Goal: Transaction & Acquisition: Purchase product/service

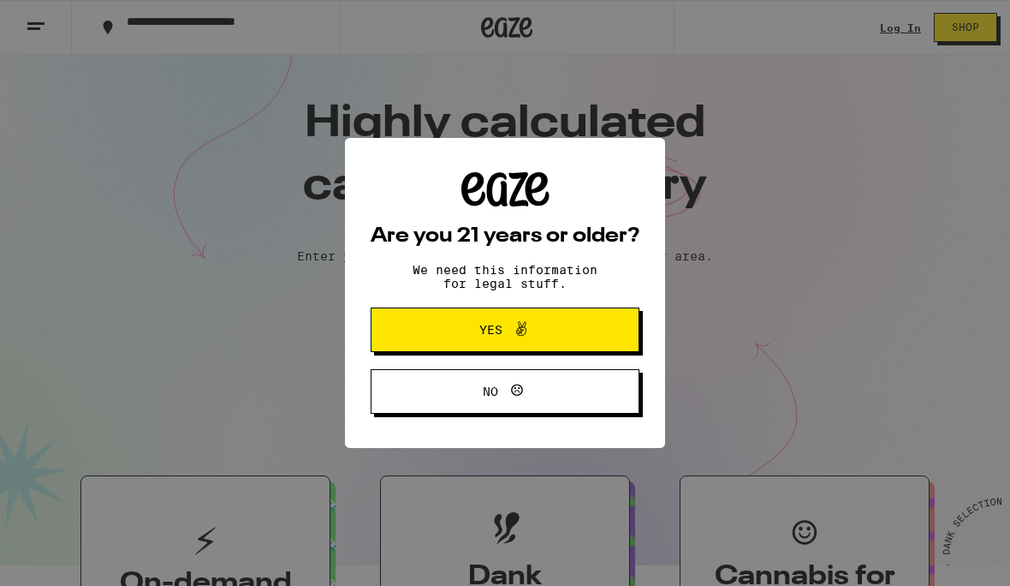
click at [575, 328] on button "Yes" at bounding box center [505, 329] width 269 height 45
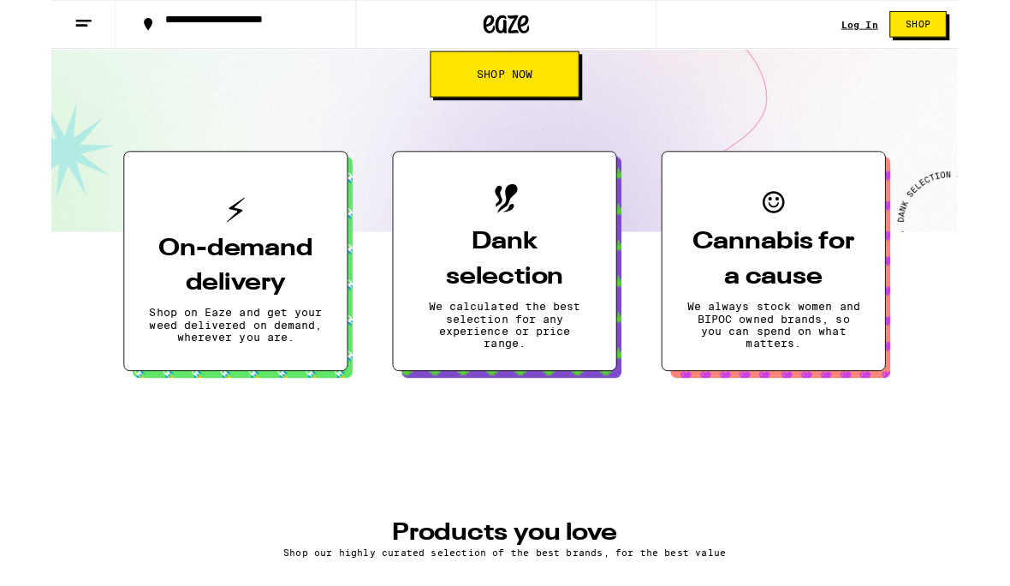
scroll to position [307, 0]
click at [977, 22] on span "Shop" at bounding box center [965, 27] width 27 height 10
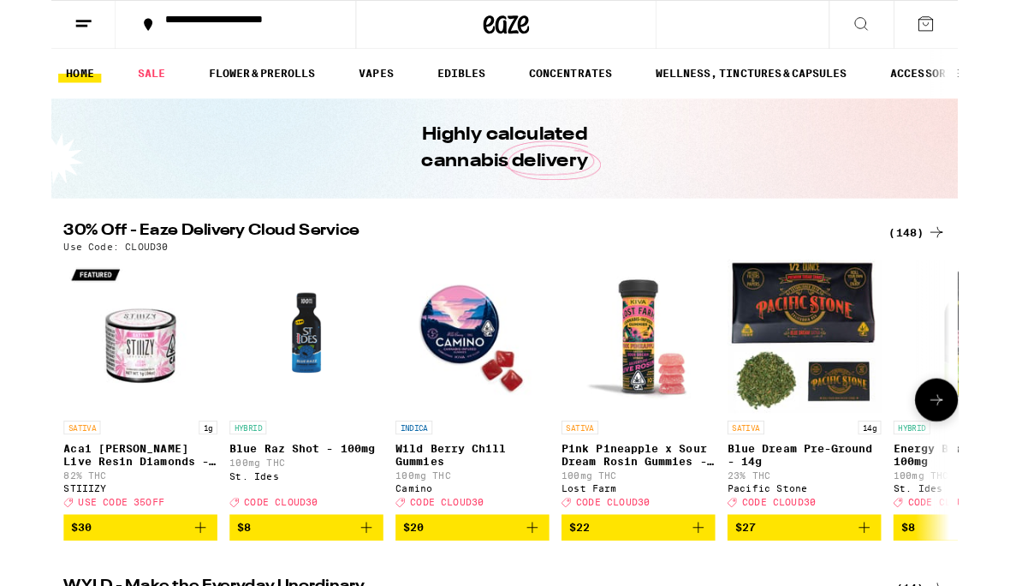
click at [457, 367] on img "Open page for Wild Berry Chill Gummies from Camino" at bounding box center [469, 374] width 171 height 171
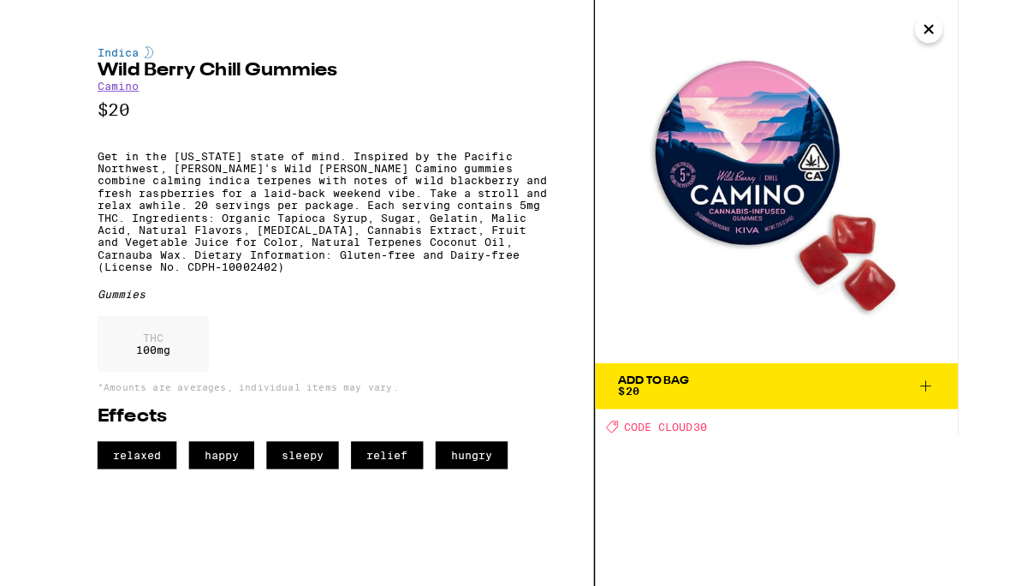
click at [986, 36] on icon "Close" at bounding box center [978, 33] width 21 height 26
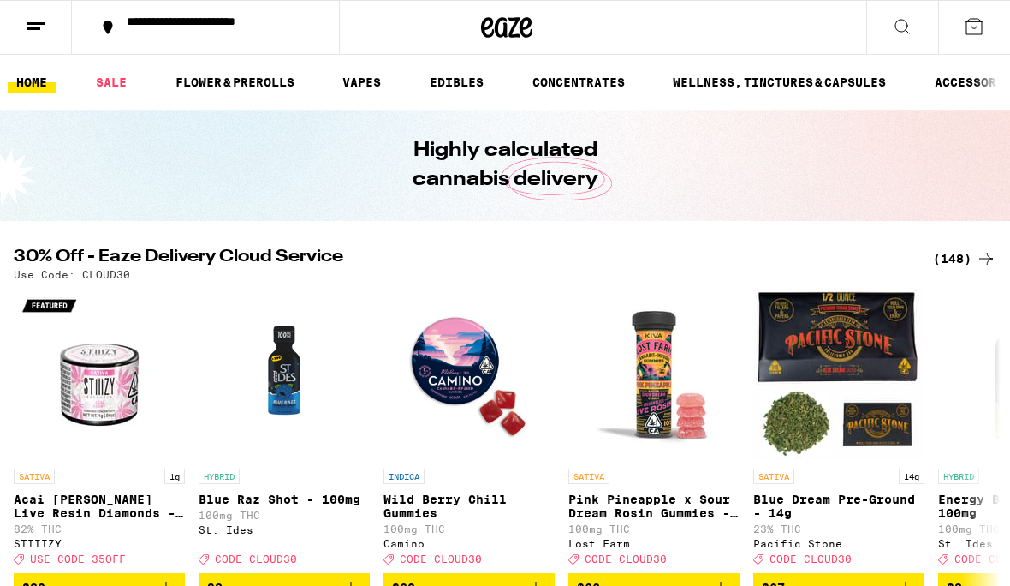
click at [973, 23] on icon at bounding box center [974, 26] width 21 height 21
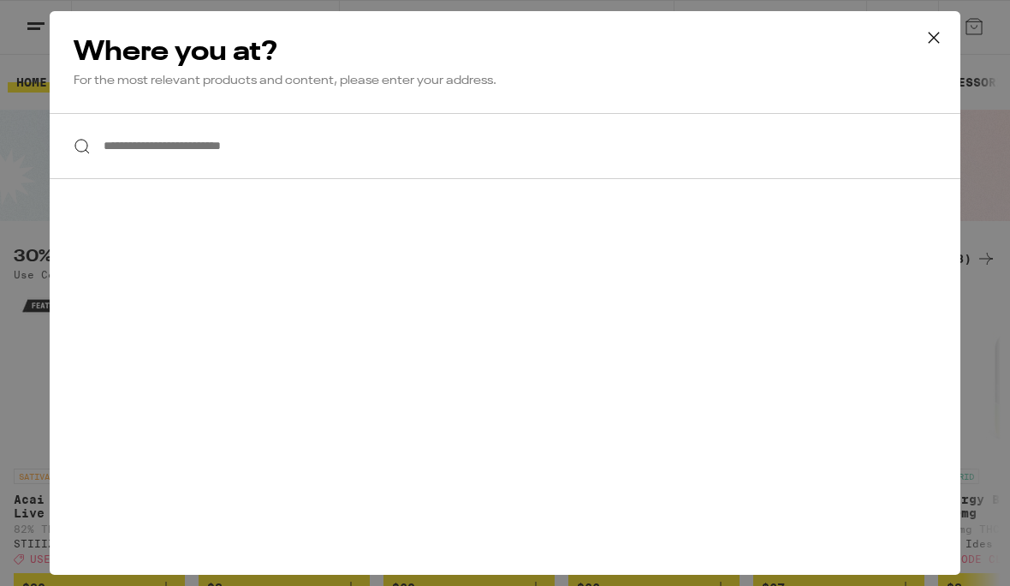
click at [937, 32] on icon at bounding box center [934, 38] width 26 height 26
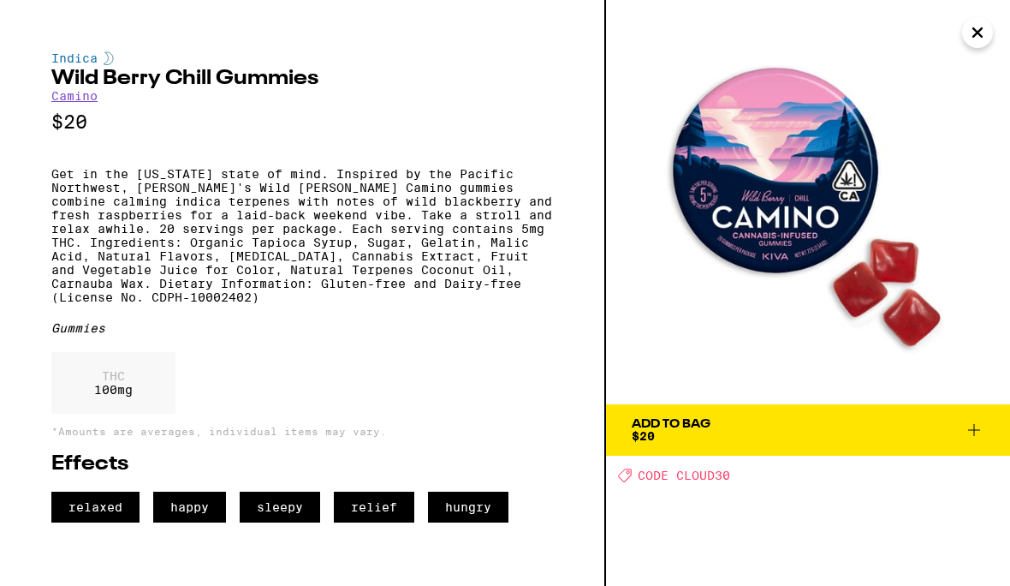
click at [990, 33] on button "Close" at bounding box center [977, 32] width 31 height 31
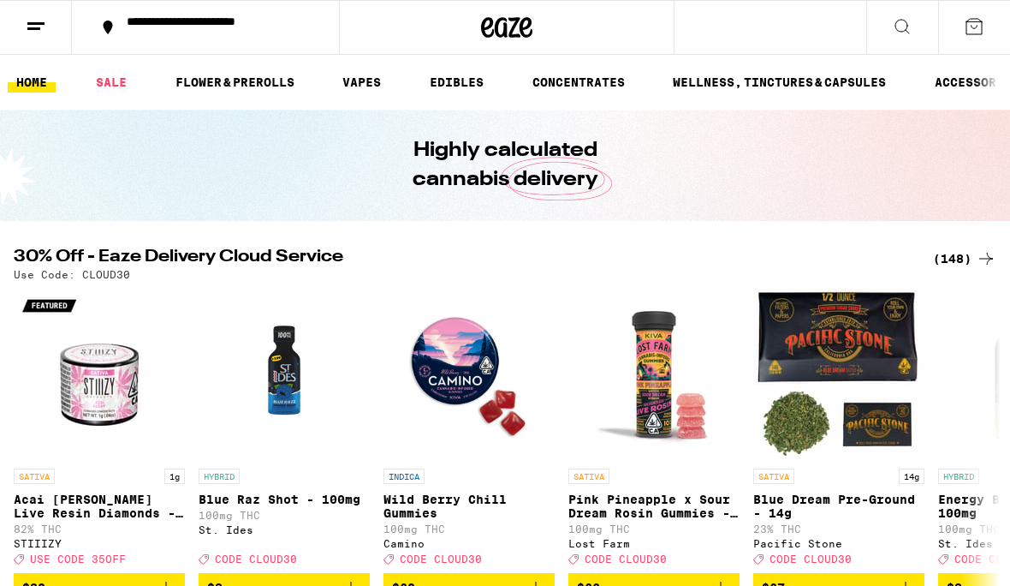
click at [42, 28] on icon at bounding box center [36, 26] width 21 height 21
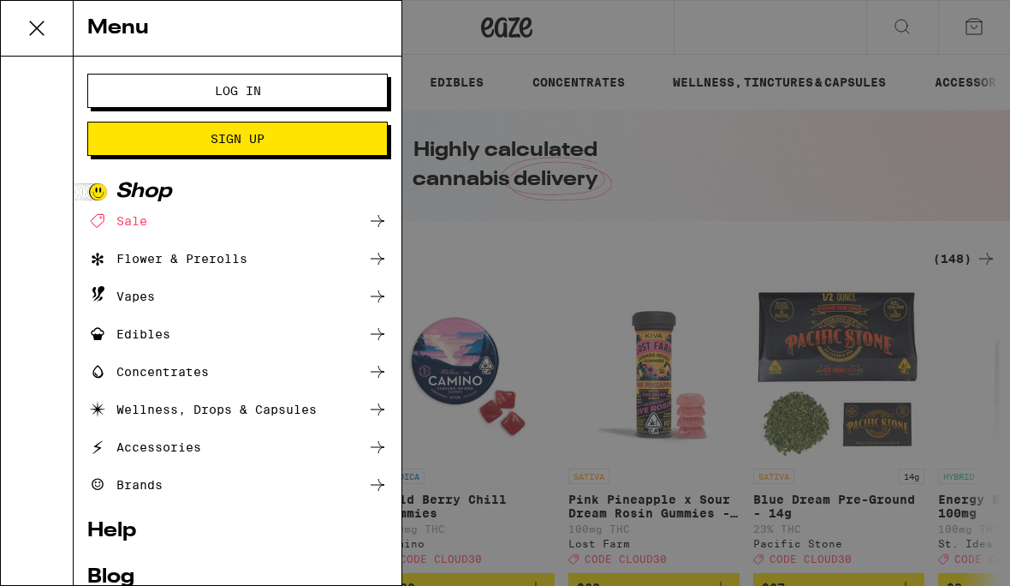
click at [268, 86] on span "Log In" at bounding box center [238, 91] width 162 height 12
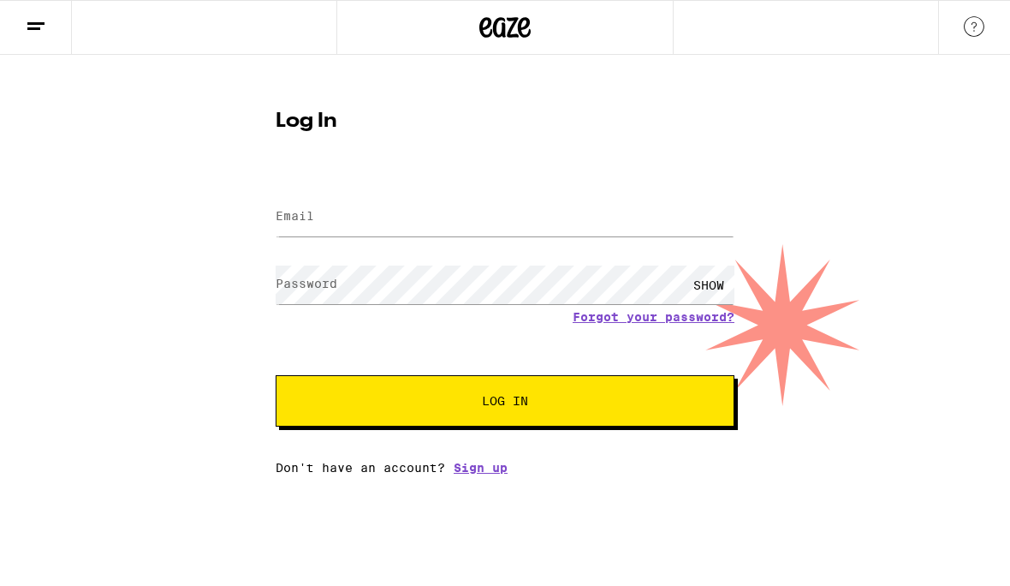
click at [294, 220] on label "Email" at bounding box center [295, 216] width 39 height 14
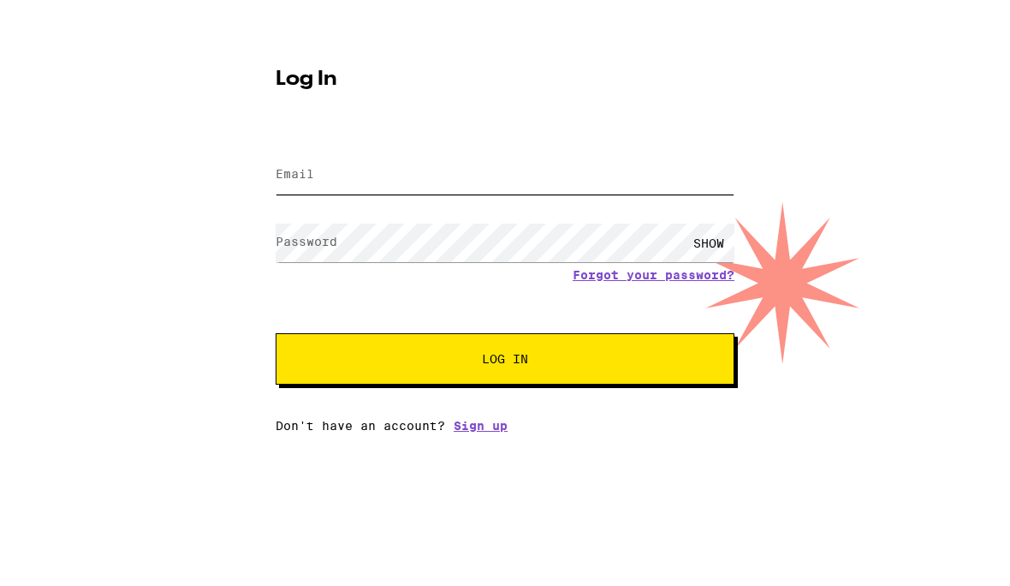
type input "[EMAIL_ADDRESS][DOMAIN_NAME]"
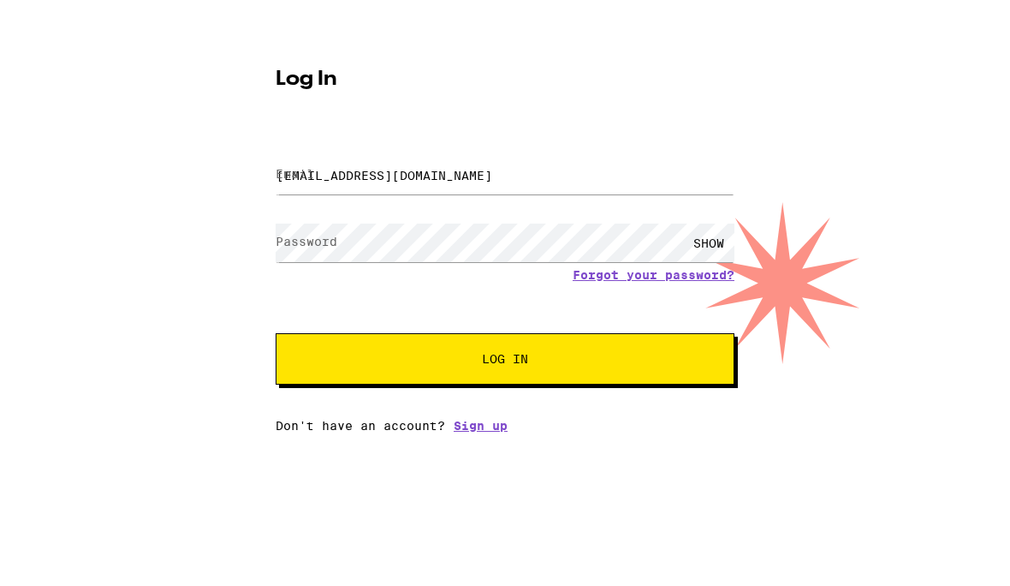
click at [505, 375] on button "Log In" at bounding box center [505, 400] width 459 height 51
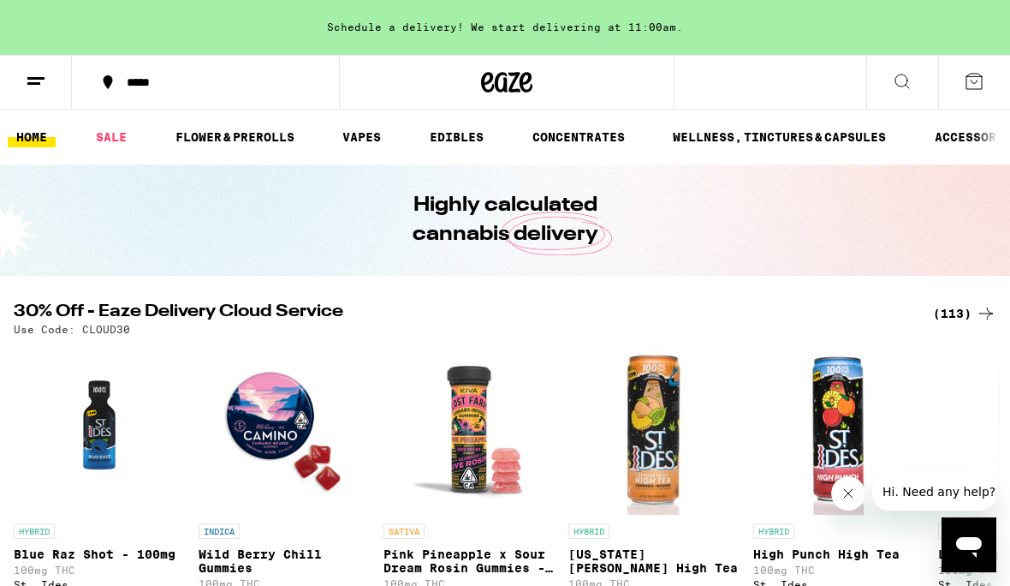
click at [42, 90] on icon at bounding box center [36, 81] width 21 height 21
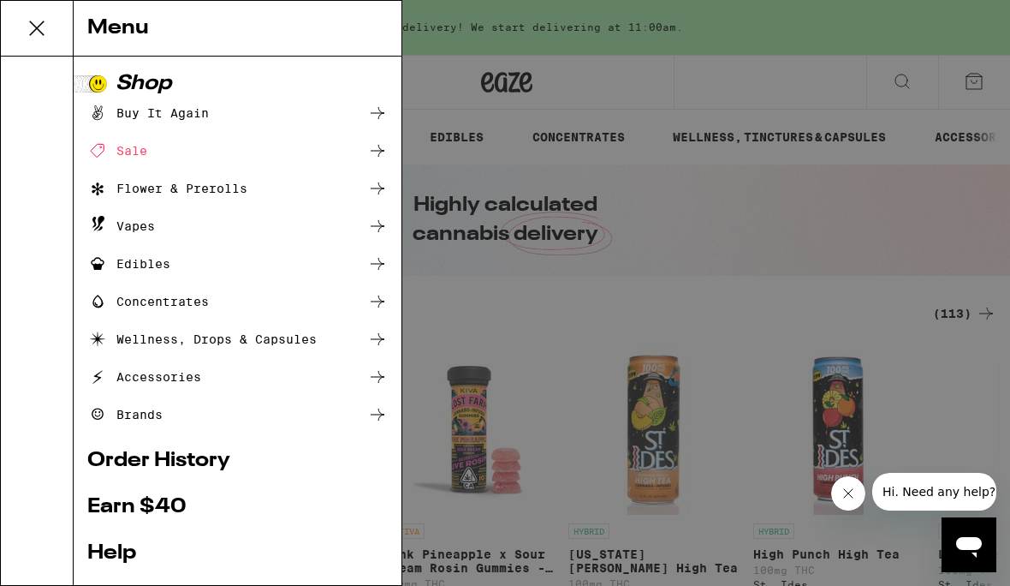
click at [194, 113] on div "Buy It Again" at bounding box center [148, 113] width 122 height 21
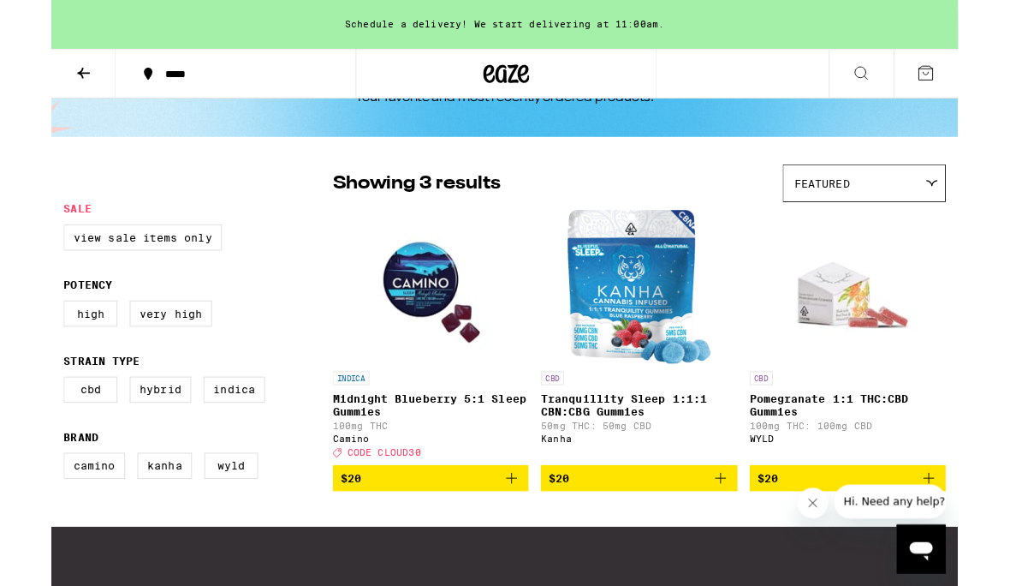
scroll to position [69, 0]
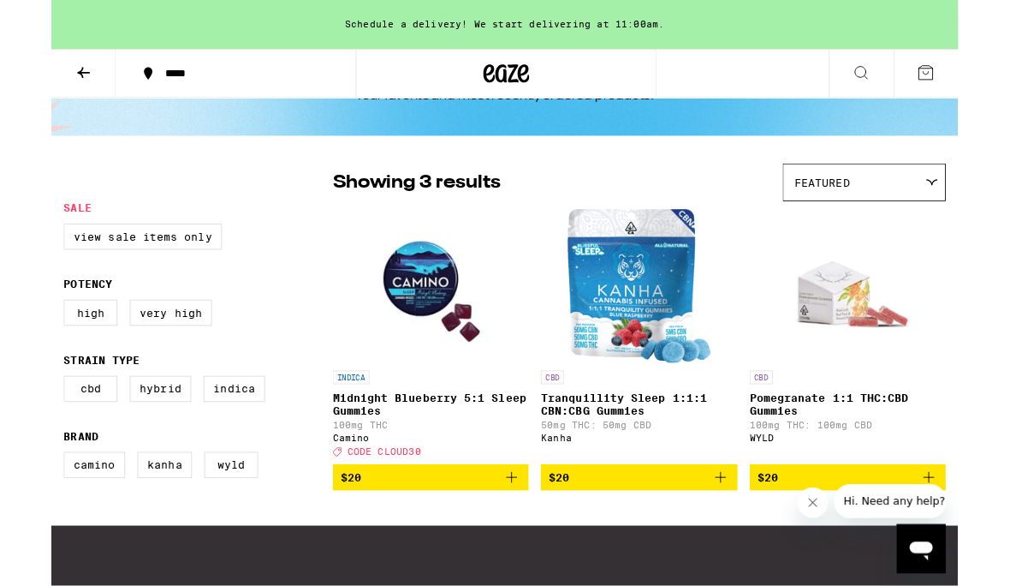
click at [422, 314] on img "Open page for Midnight Blueberry 5:1 Sleep Gummies from Camino" at bounding box center [422, 318] width 171 height 171
